Goal: Register for event/course

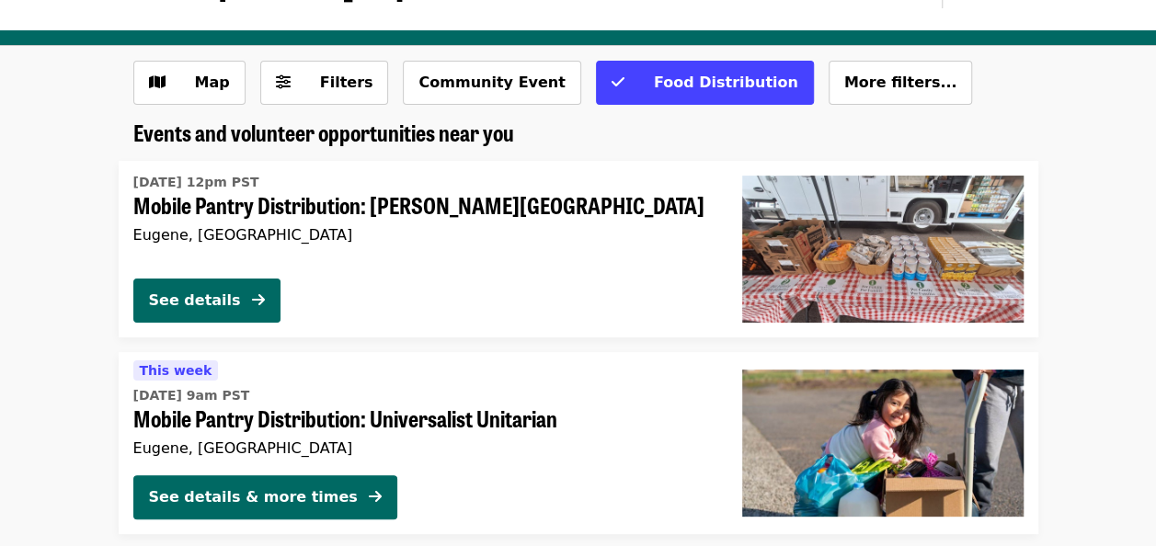
scroll to position [50, 0]
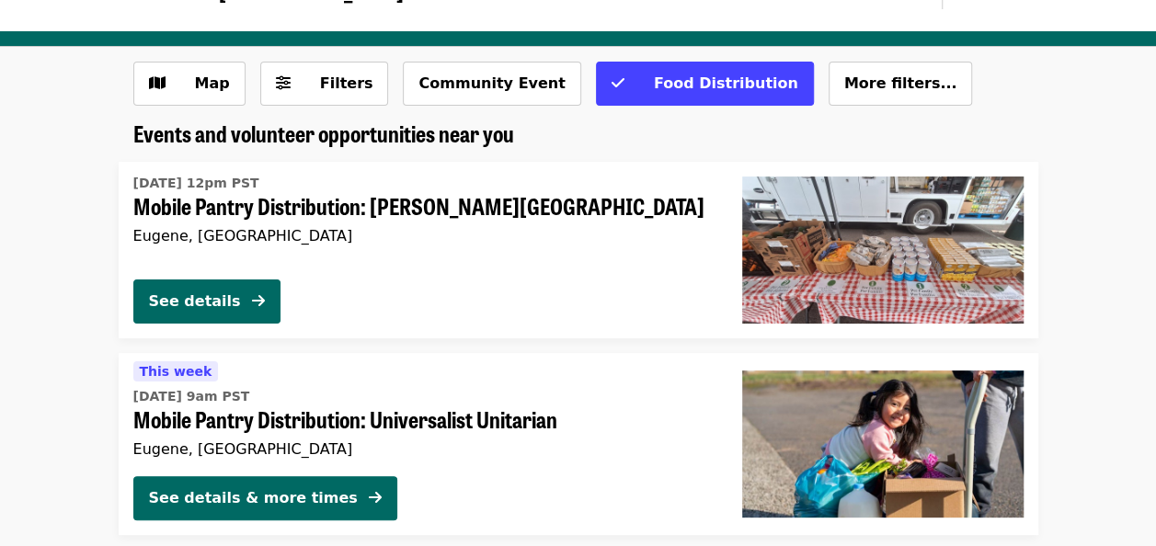
click at [176, 371] on span "This week" at bounding box center [176, 371] width 73 height 15
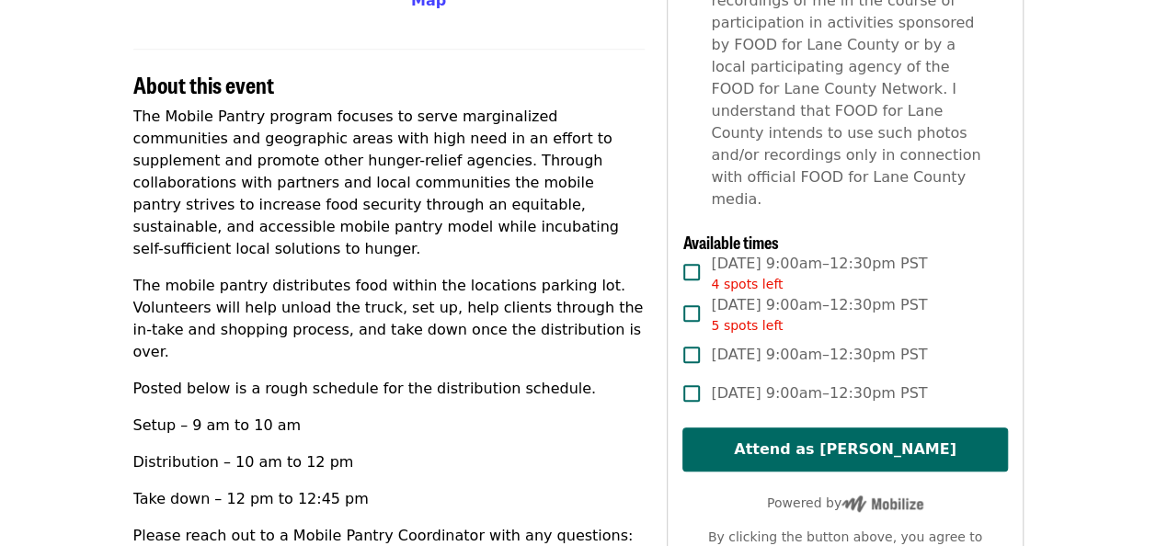
scroll to position [583, 0]
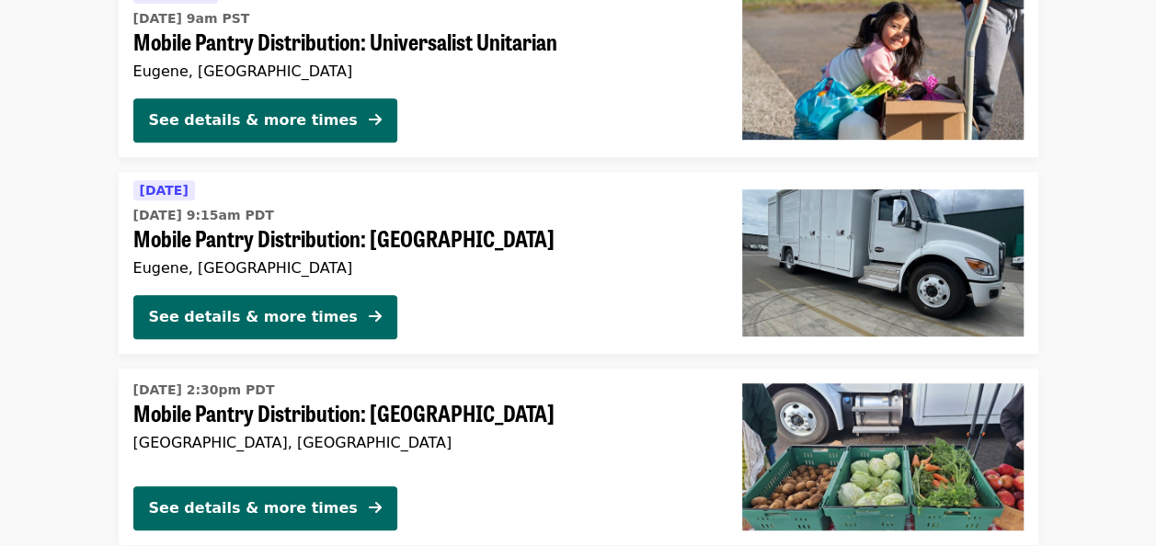
scroll to position [429, 0]
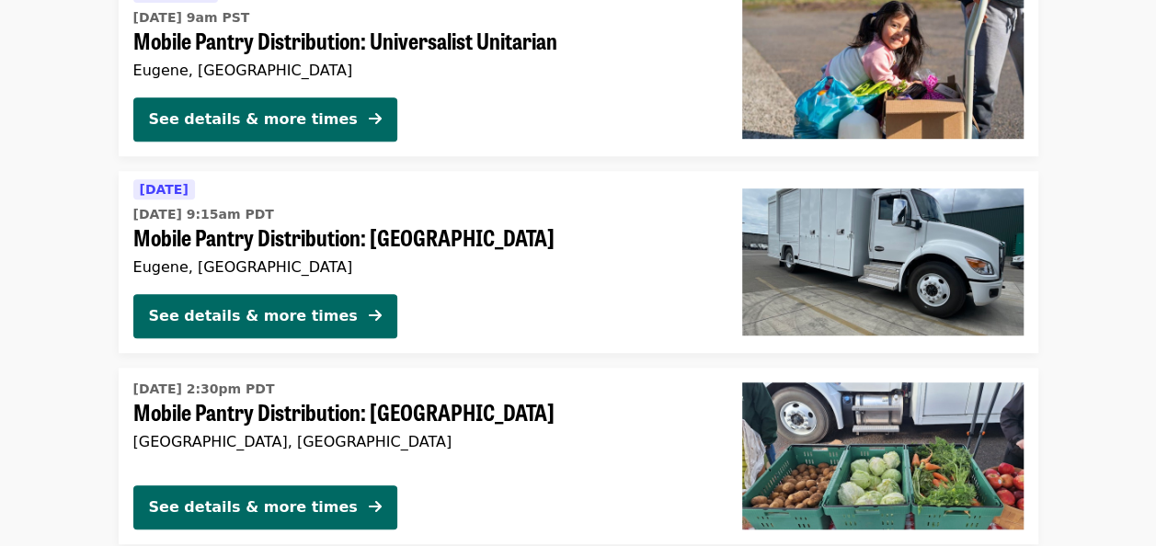
click at [172, 191] on span "[DATE]" at bounding box center [164, 189] width 49 height 15
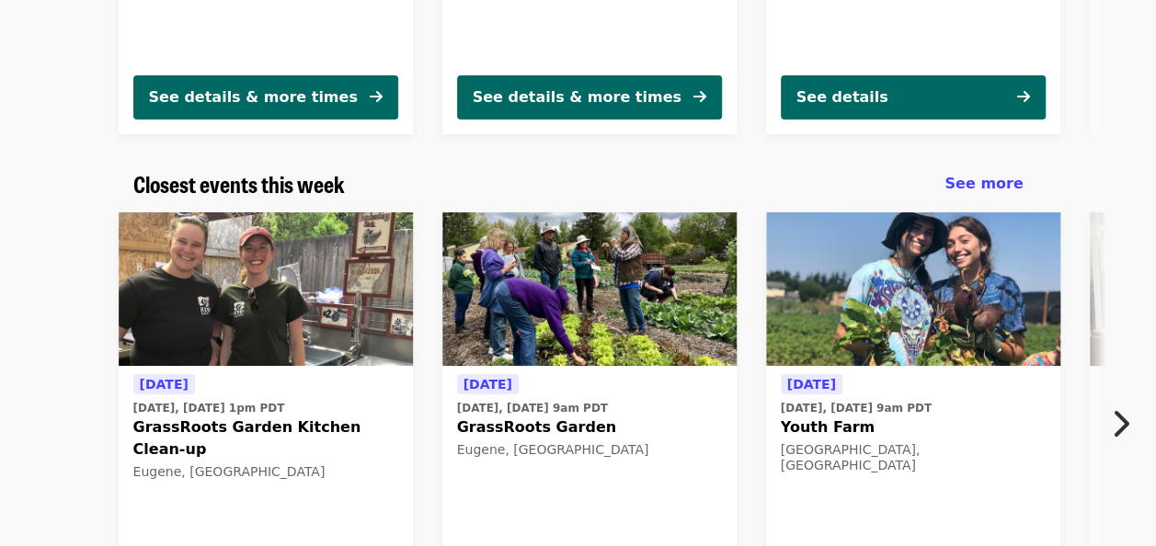
scroll to position [489, 0]
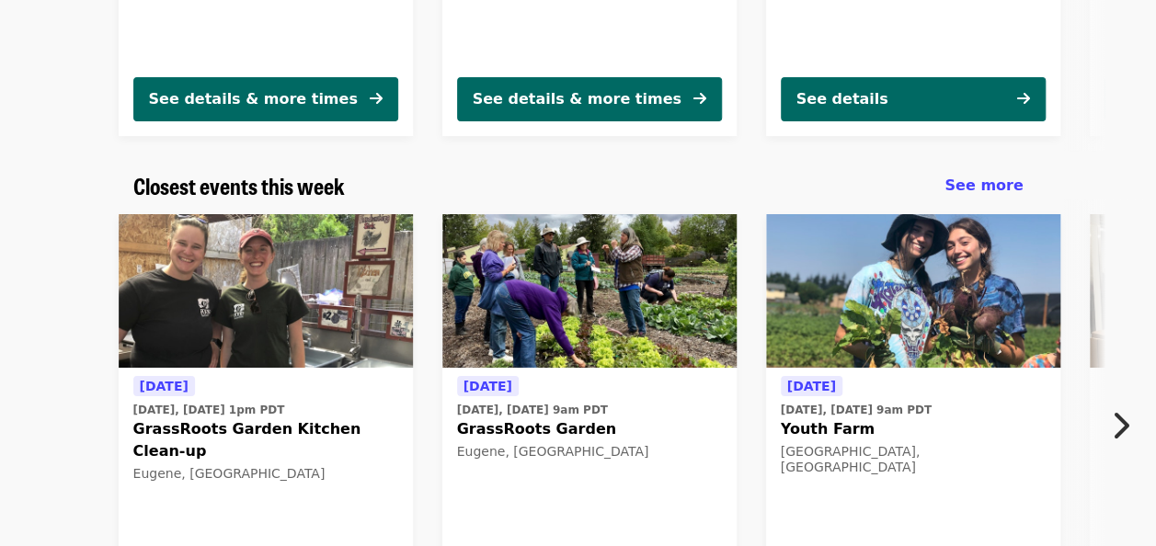
click at [1124, 430] on icon "chevron-right icon" at bounding box center [1120, 425] width 18 height 35
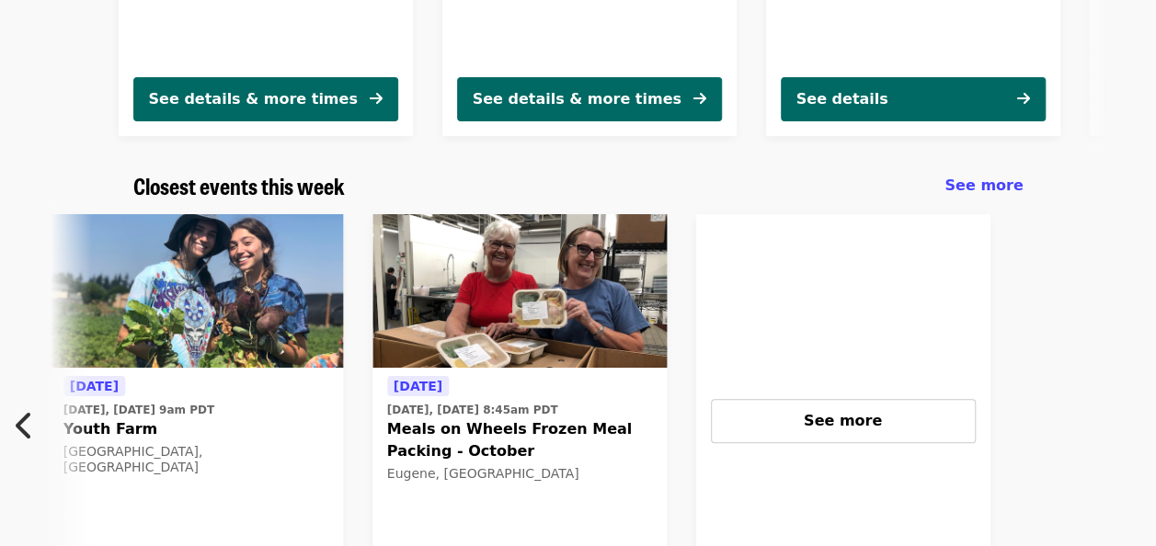
scroll to position [0, 801]
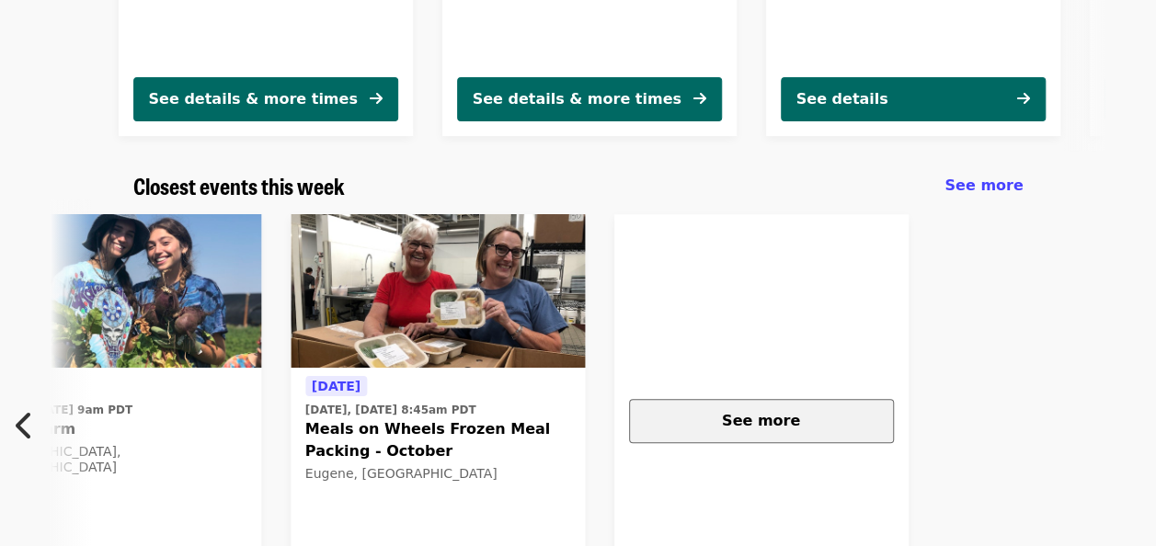
click at [744, 431] on button "See more" at bounding box center [761, 421] width 265 height 44
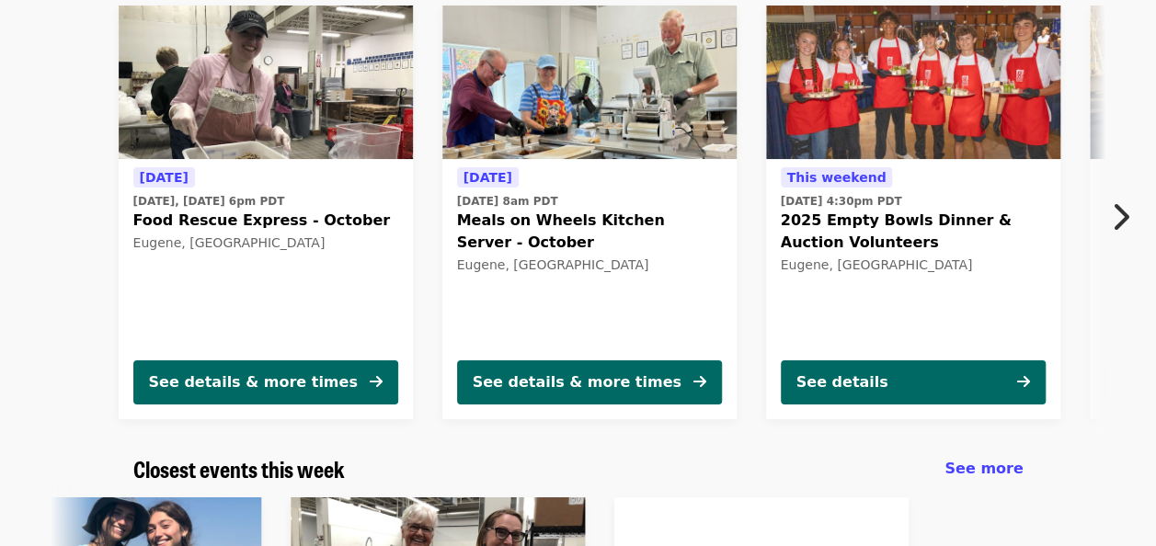
scroll to position [75, 0]
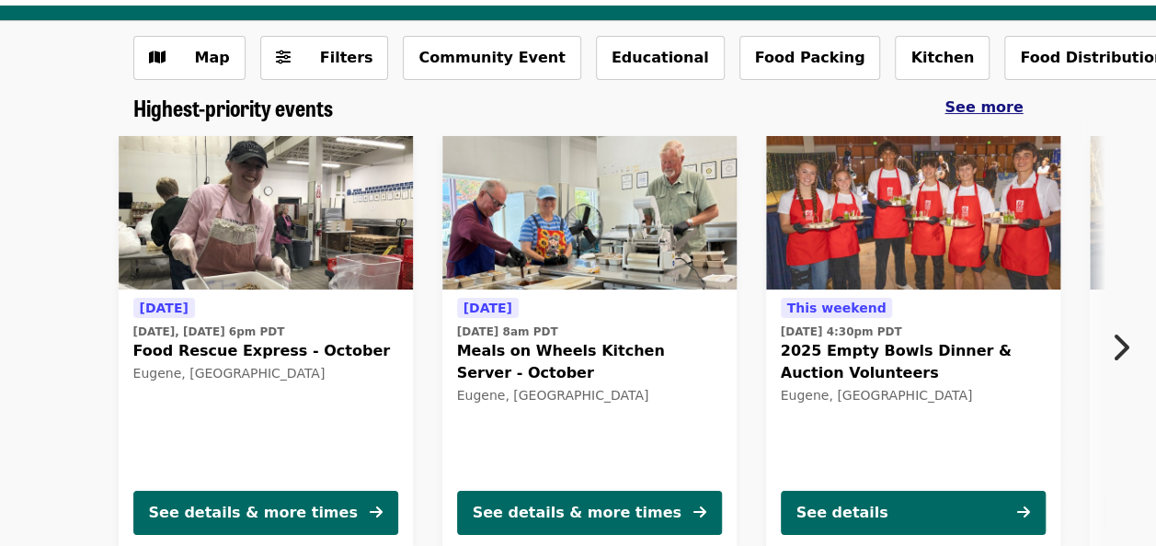
click at [975, 102] on span "See more" at bounding box center [983, 106] width 78 height 17
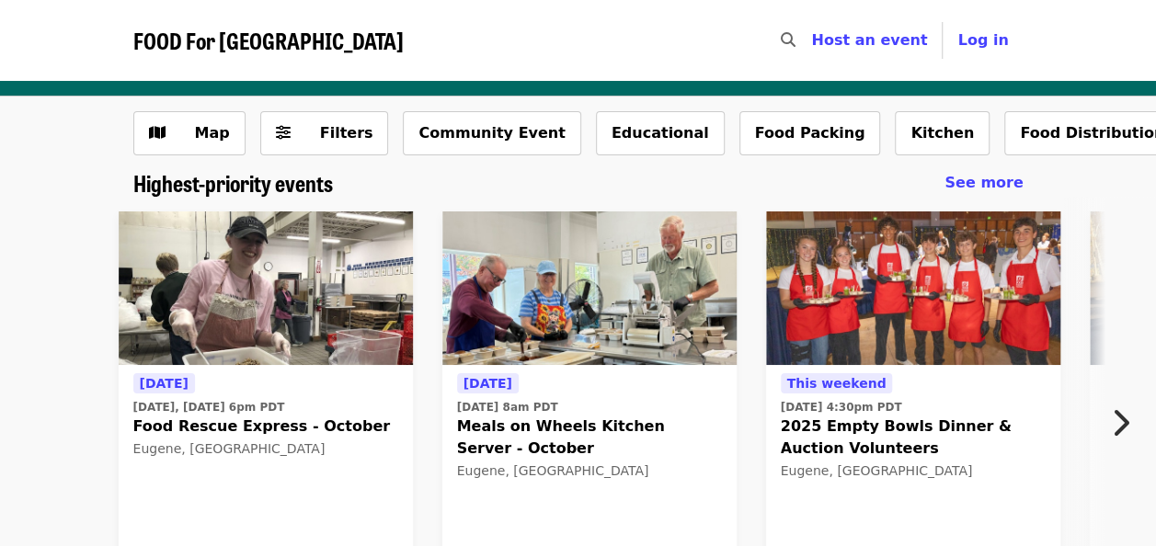
click at [1124, 414] on icon "chevron-right icon" at bounding box center [1120, 423] width 18 height 35
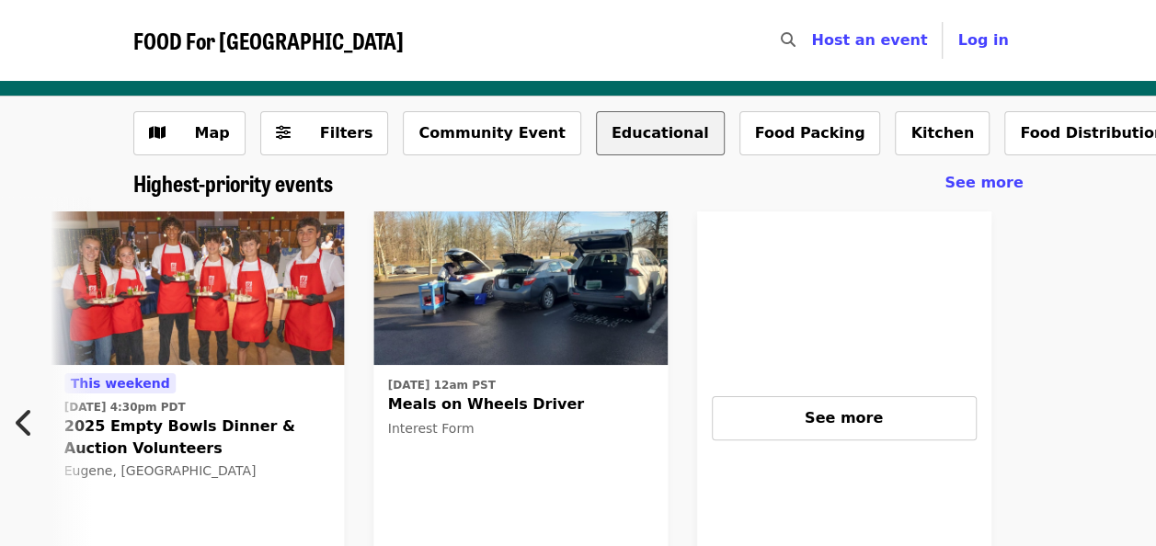
scroll to position [0, 801]
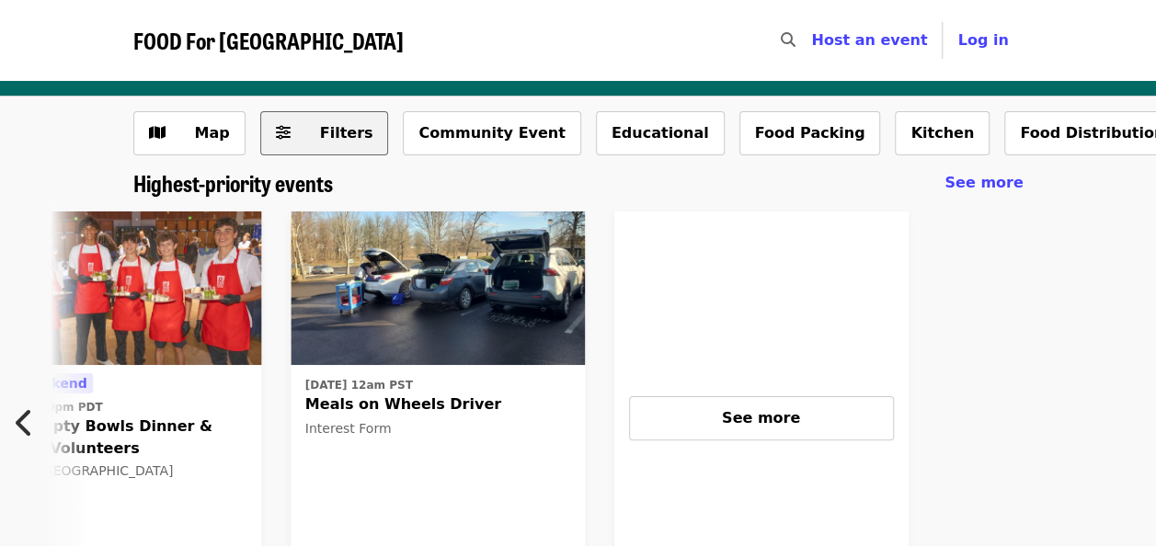
click at [322, 138] on span "Filters" at bounding box center [346, 132] width 53 height 17
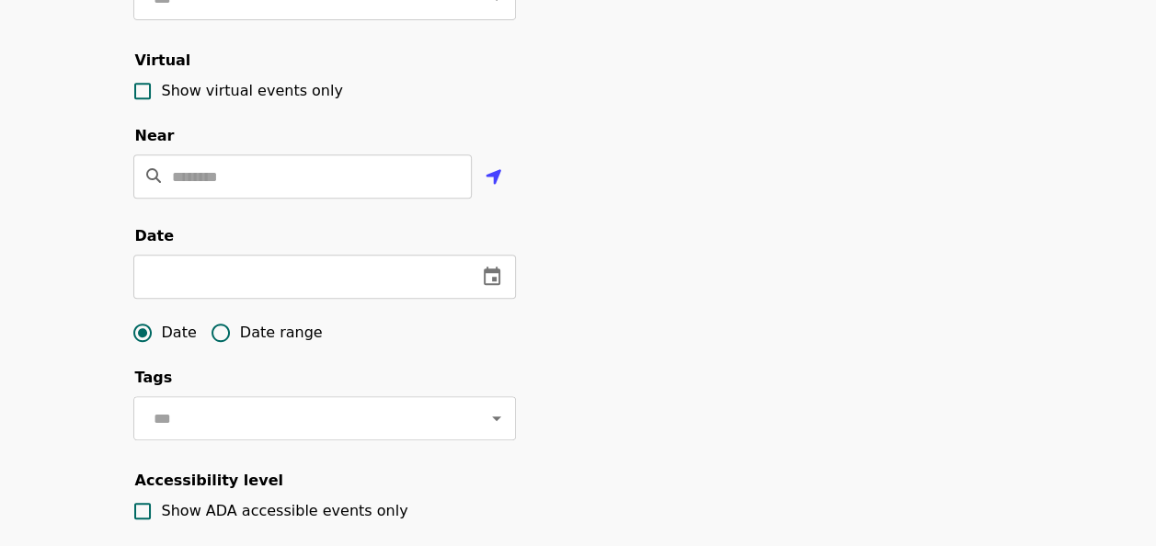
scroll to position [372, 0]
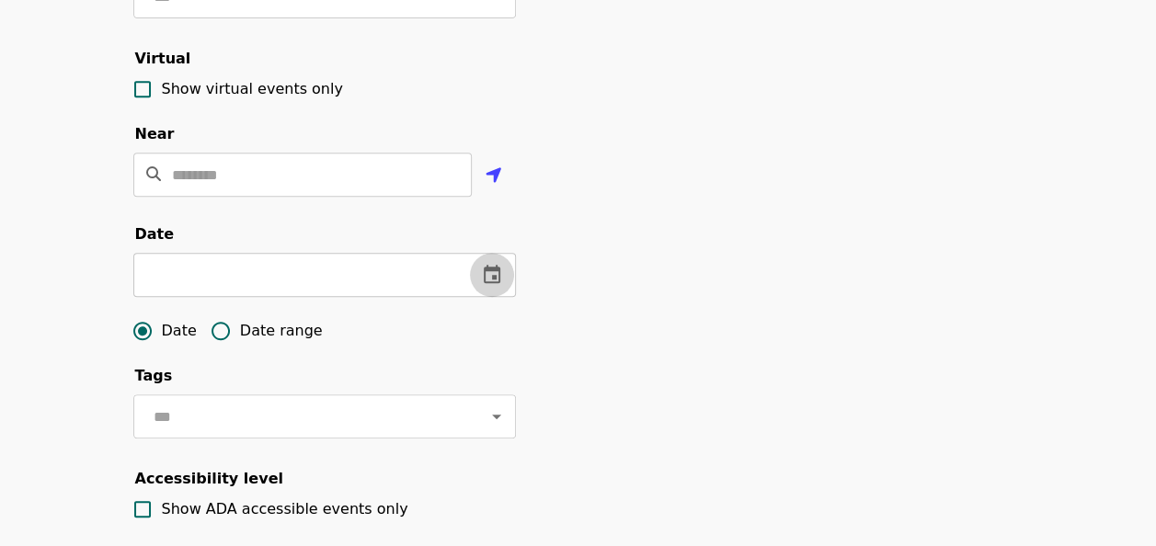
click at [501, 286] on icon "change date" at bounding box center [492, 275] width 22 height 22
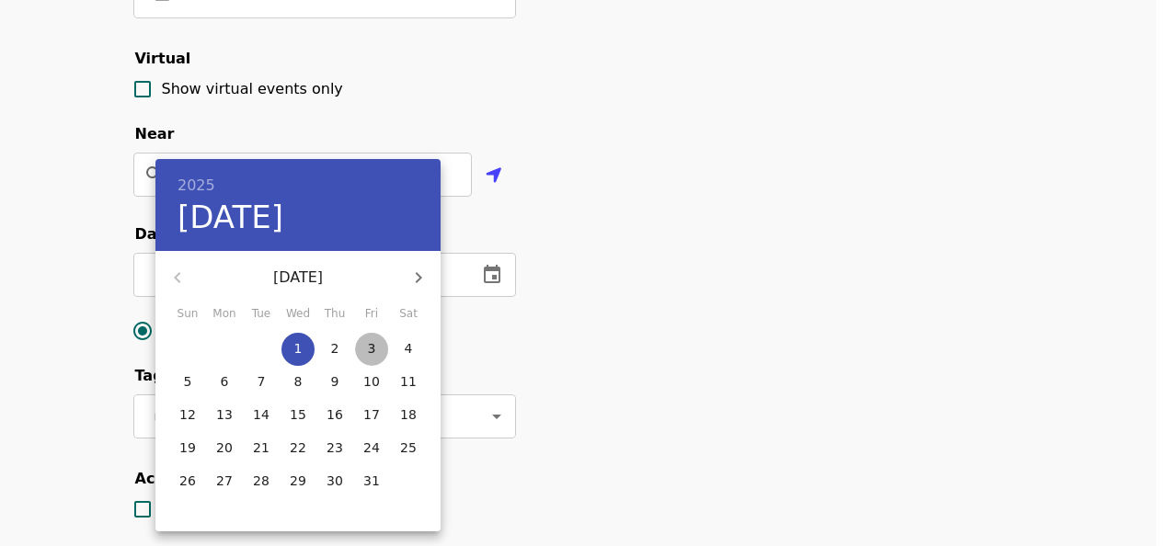
click at [366, 349] on span "3" at bounding box center [371, 348] width 33 height 18
type input "**********"
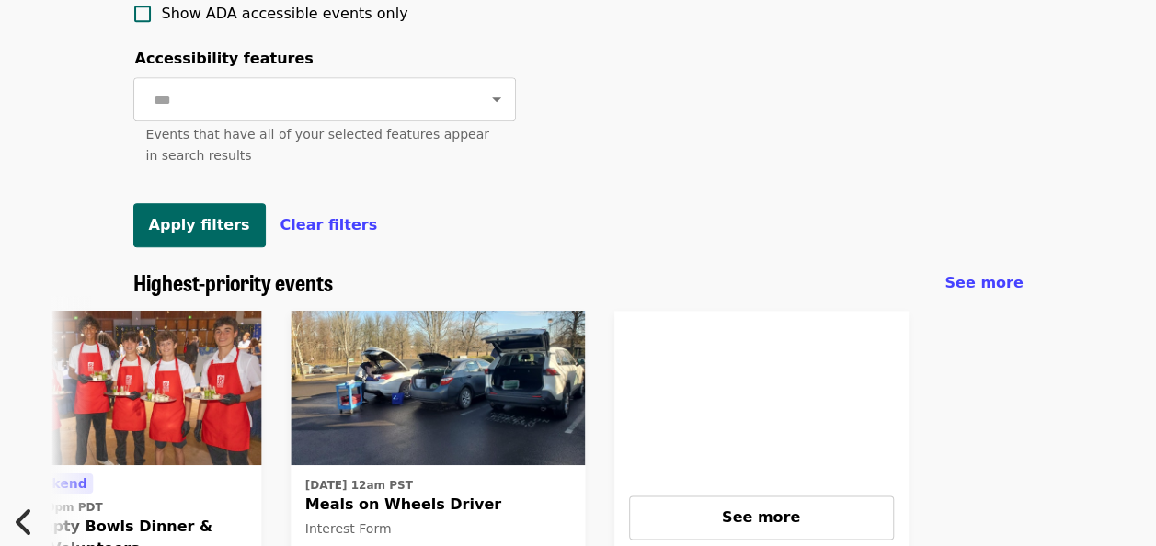
scroll to position [887, 0]
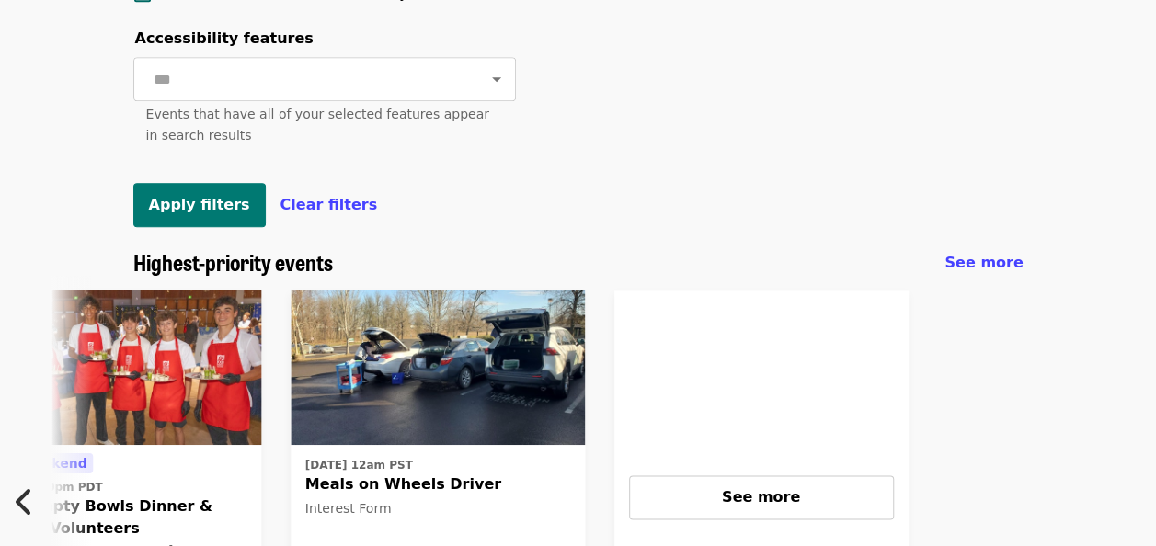
click at [195, 213] on span "Apply filters" at bounding box center [199, 204] width 101 height 17
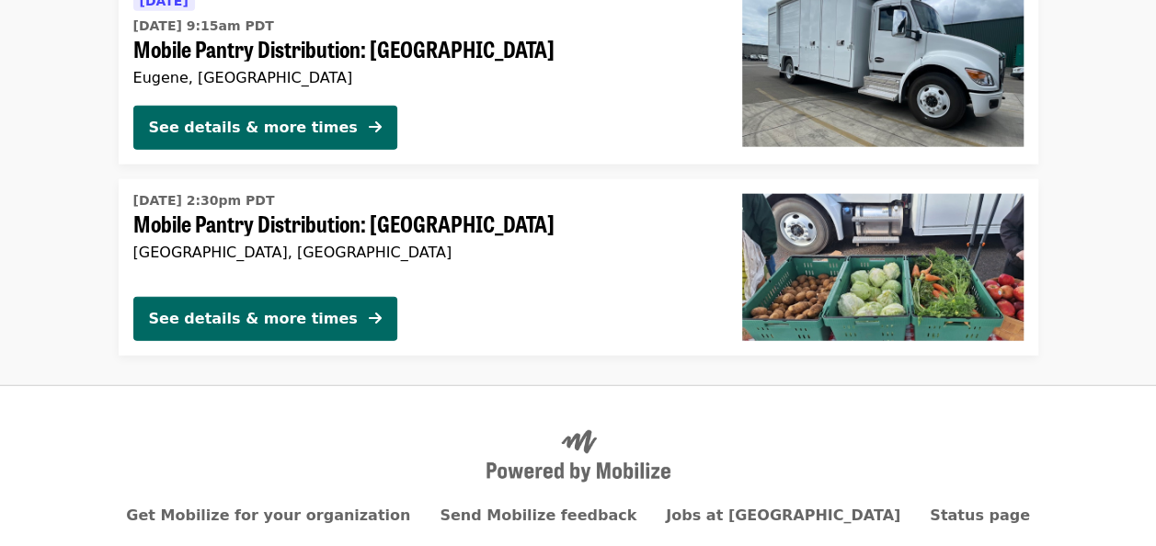
scroll to position [2114, 0]
